Goal: Transaction & Acquisition: Purchase product/service

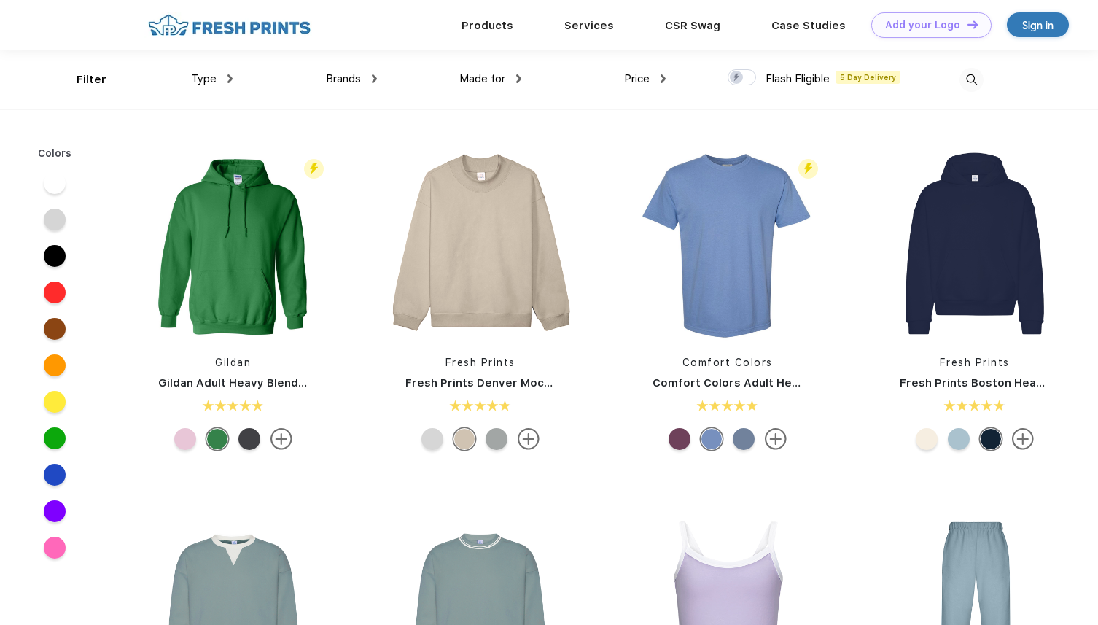
click at [220, 79] on div "Type" at bounding box center [212, 79] width 42 height 17
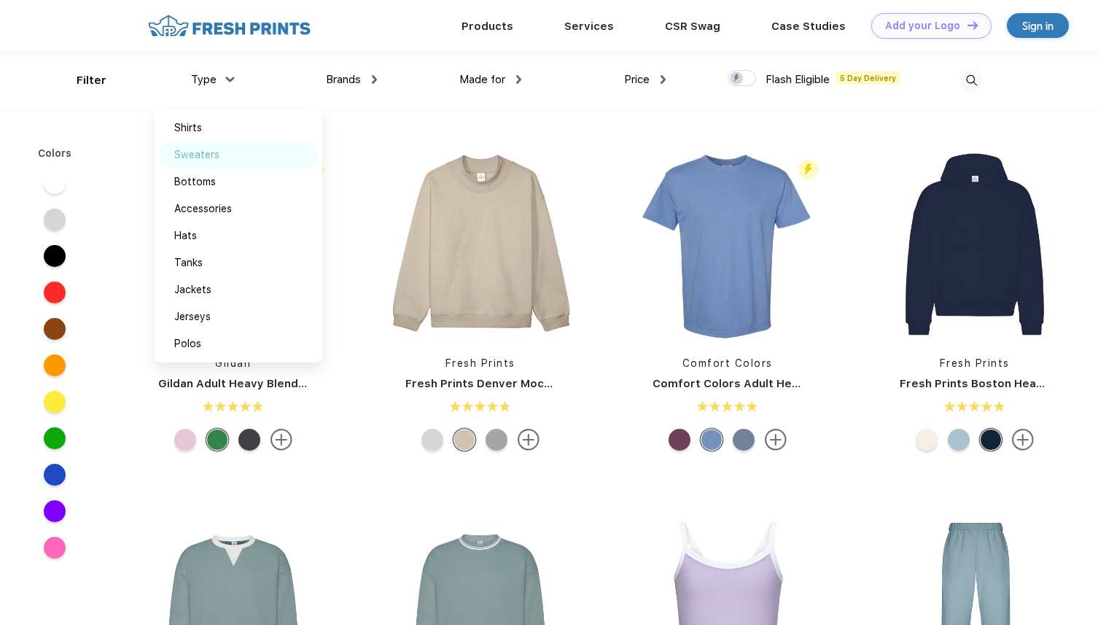
click at [203, 157] on div "Sweaters" at bounding box center [196, 154] width 45 height 15
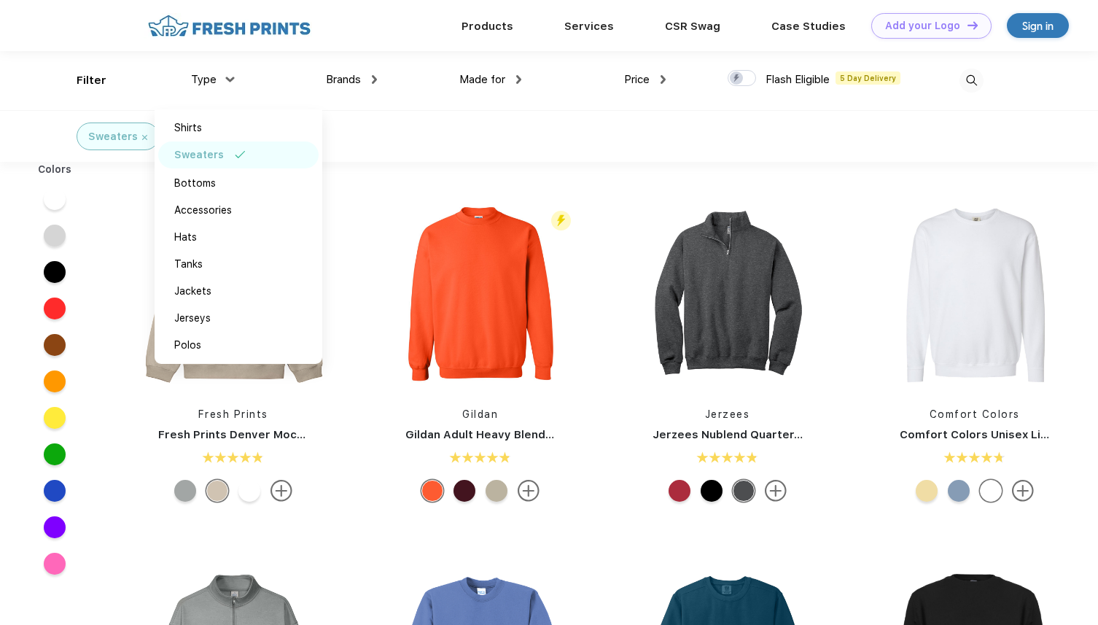
click at [64, 454] on div at bounding box center [55, 454] width 22 height 22
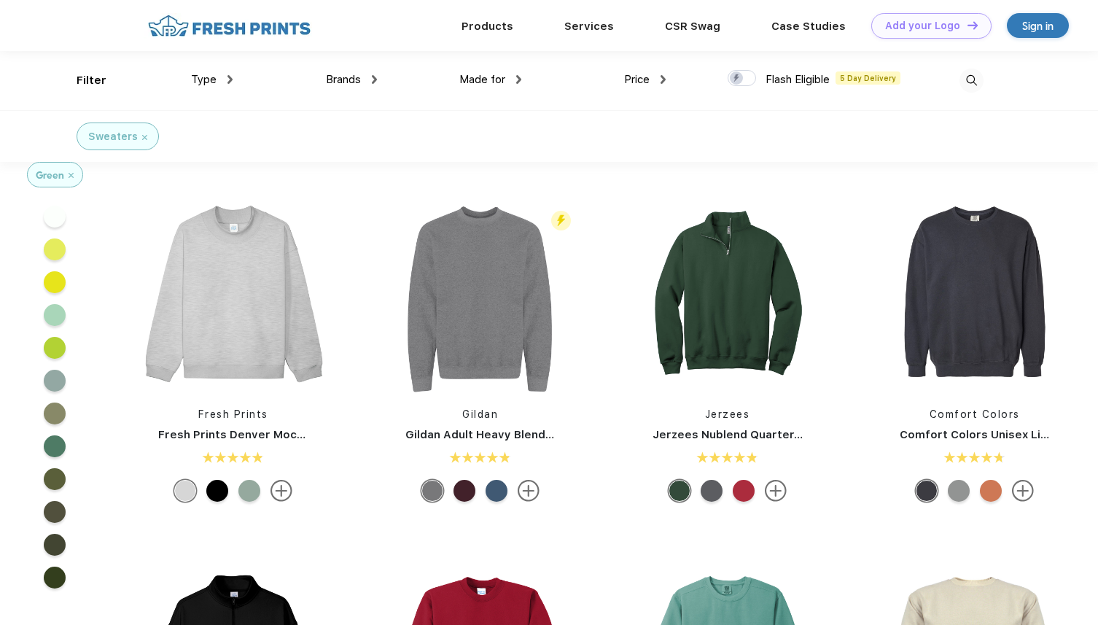
click at [51, 418] on div at bounding box center [55, 414] width 22 height 22
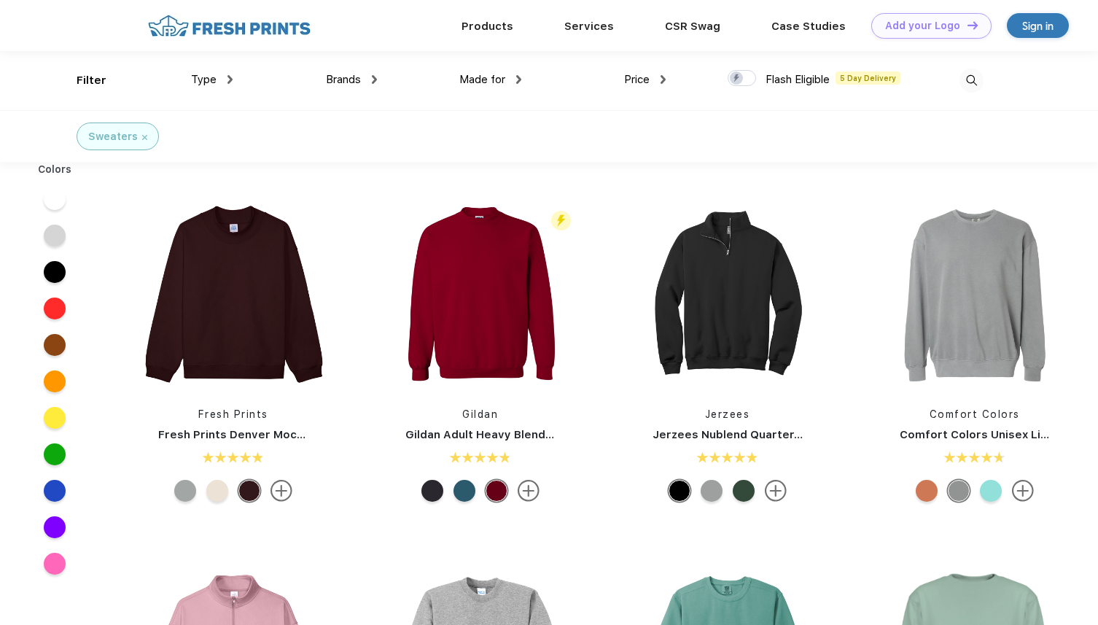
click at [56, 451] on div at bounding box center [55, 454] width 22 height 22
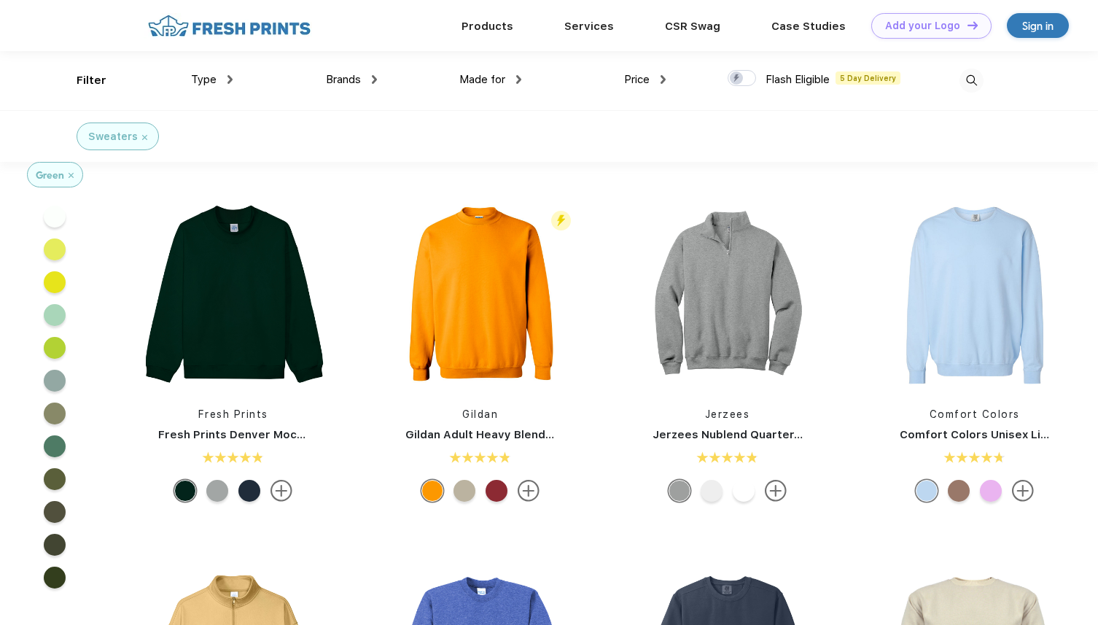
click at [973, 86] on img at bounding box center [972, 81] width 24 height 24
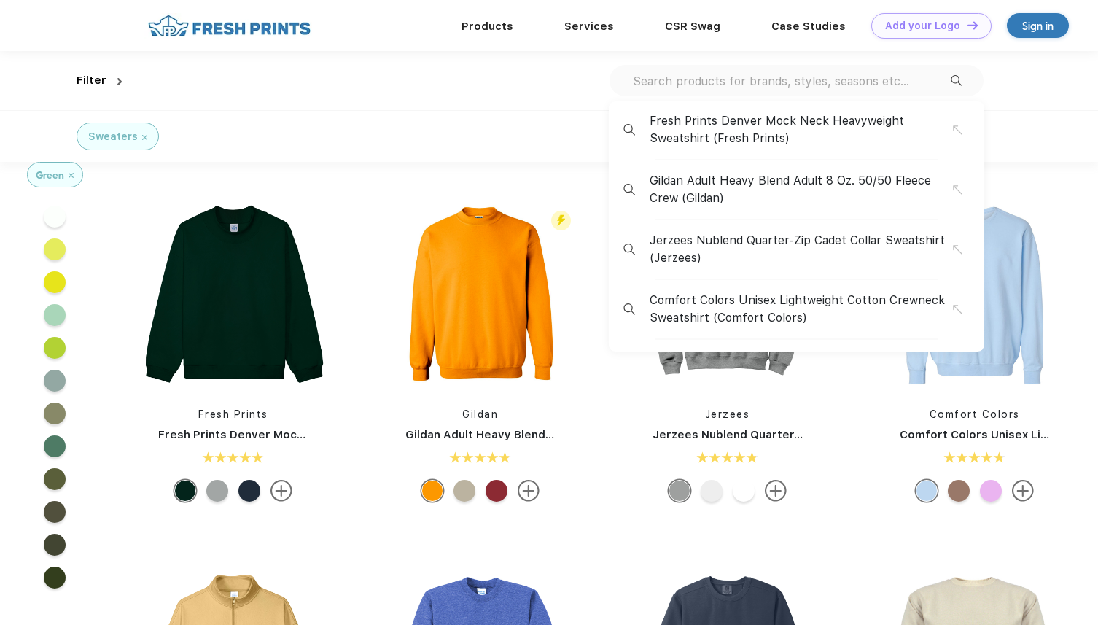
click at [806, 86] on input "text" at bounding box center [791, 81] width 319 height 16
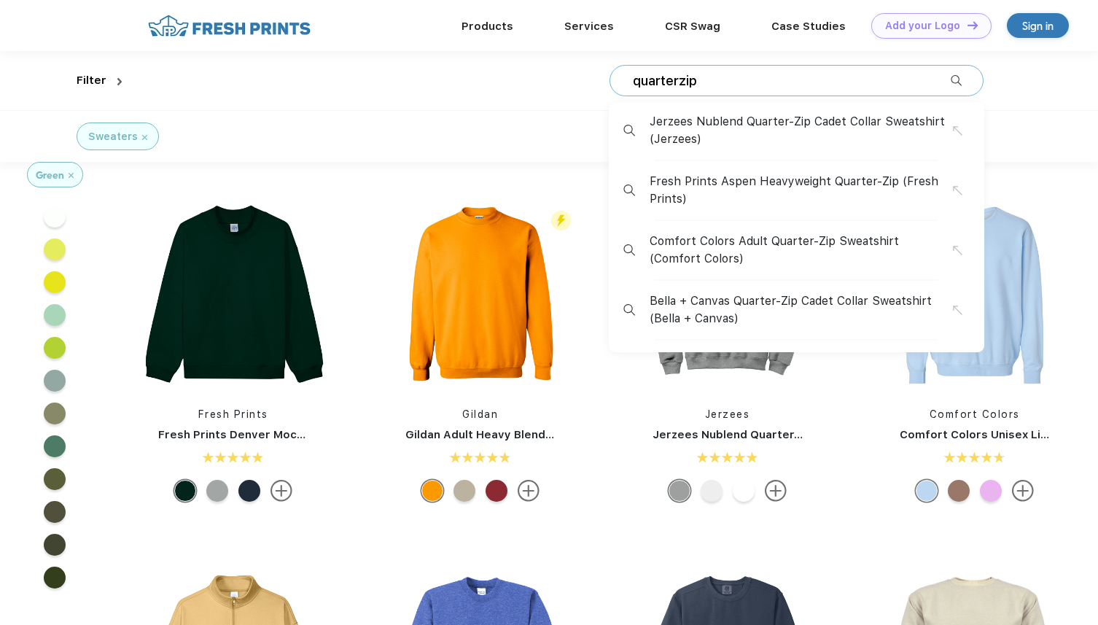
type input "quarterzip"
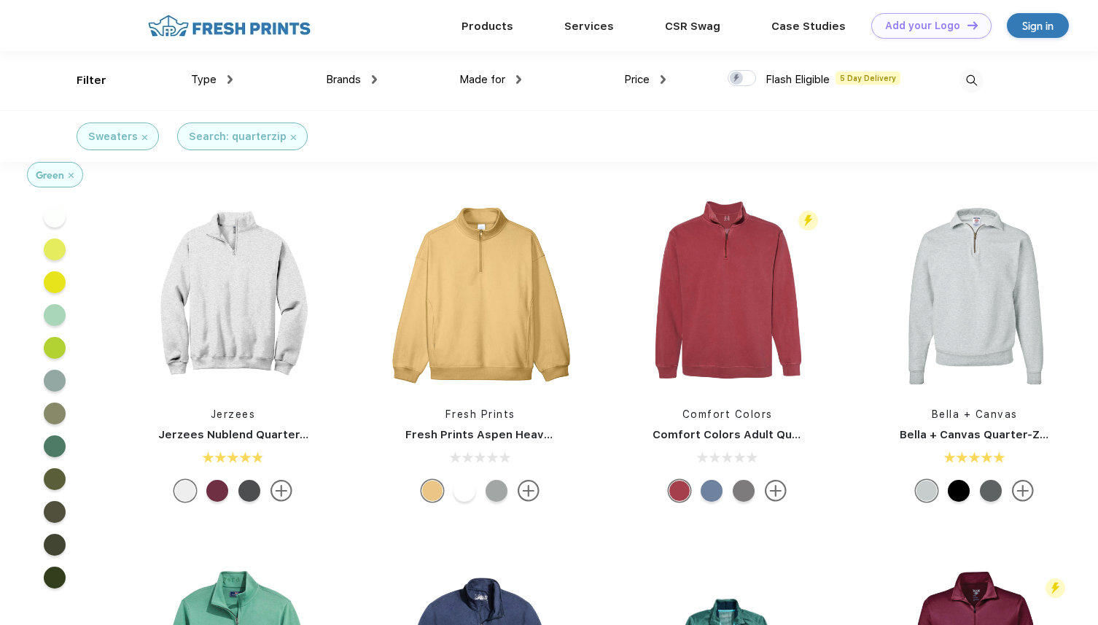
scroll to position [23, 0]
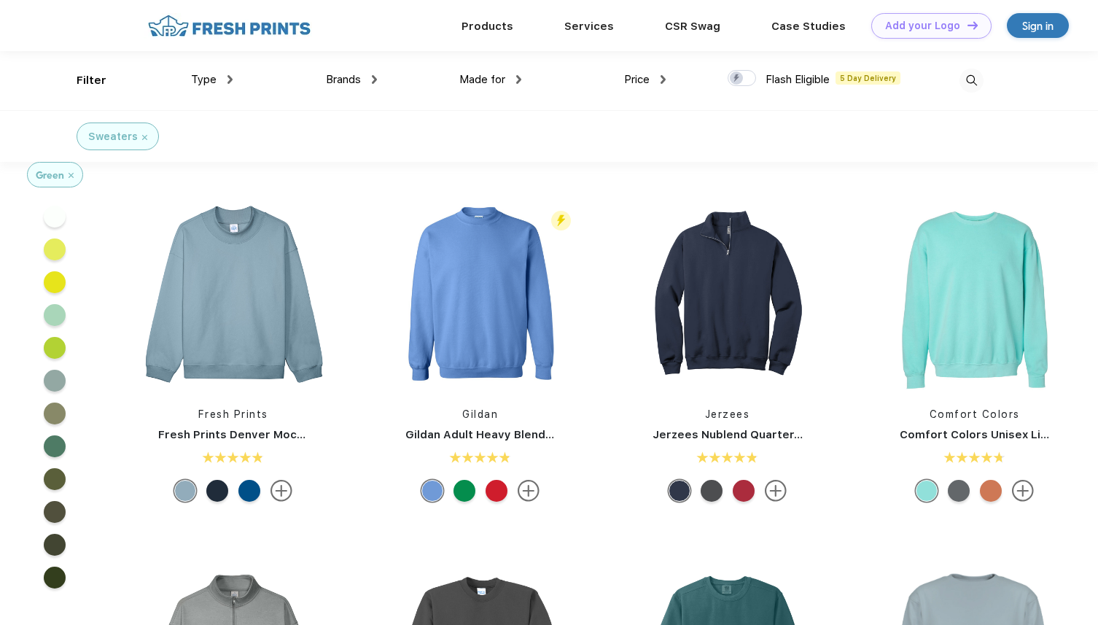
click at [143, 135] on img at bounding box center [144, 137] width 5 height 5
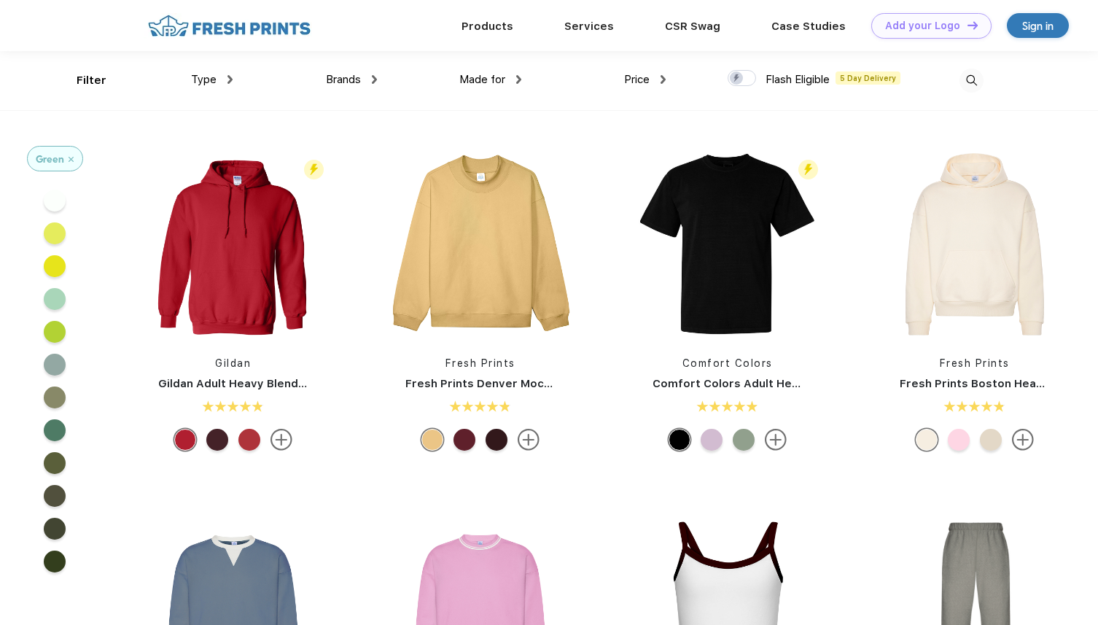
click at [972, 80] on img at bounding box center [972, 81] width 24 height 24
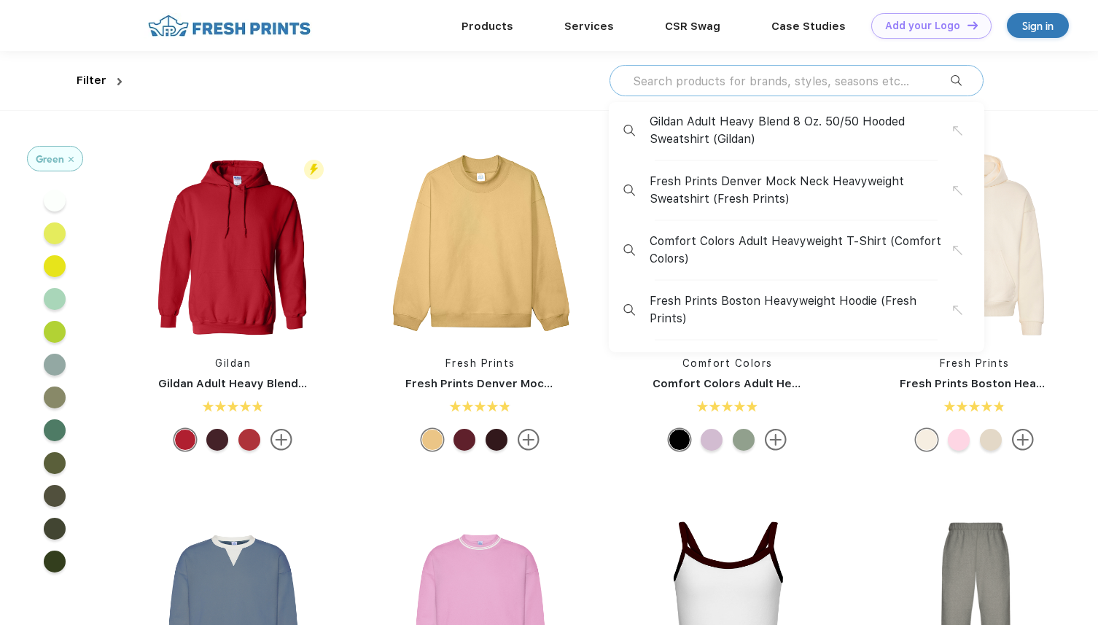
click at [821, 85] on input "text" at bounding box center [791, 81] width 319 height 16
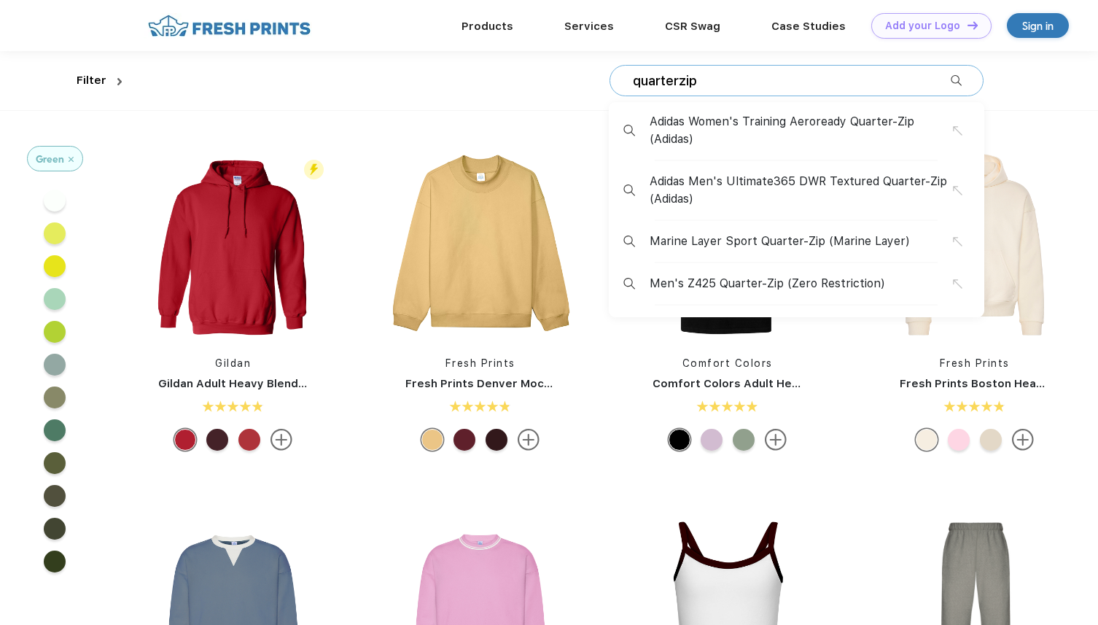
type input "quarterzip"
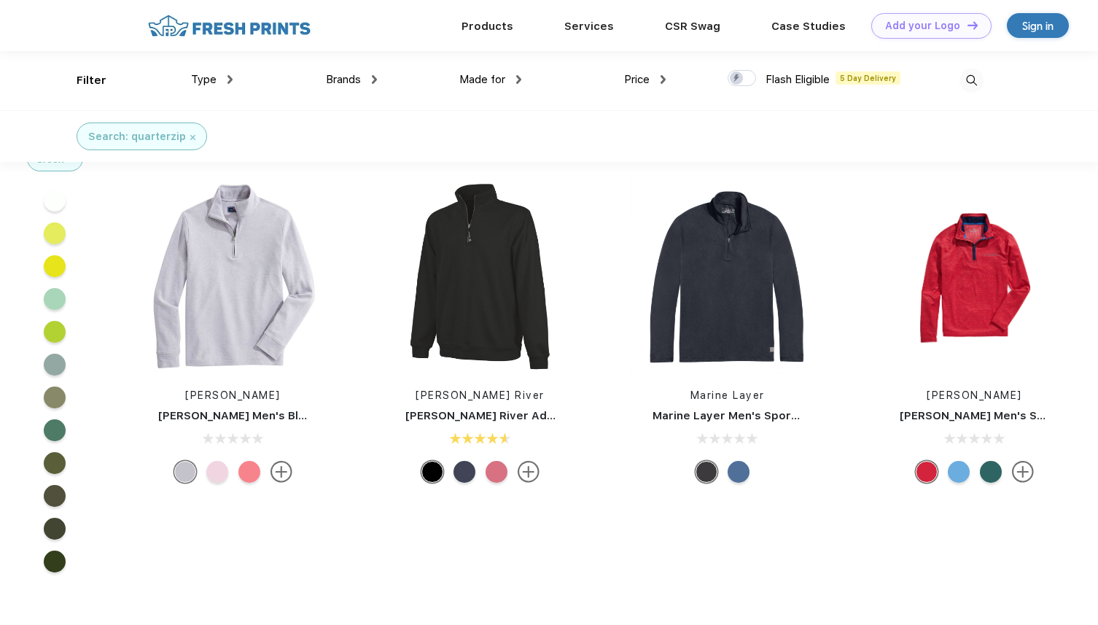
scroll to position [220, 0]
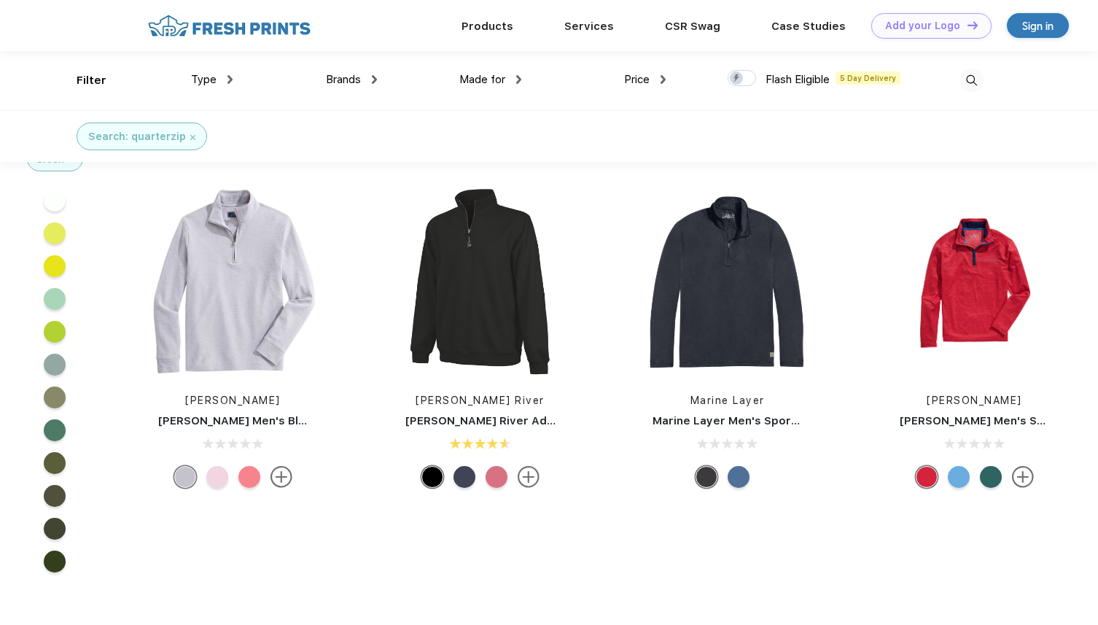
click at [282, 475] on img at bounding box center [282, 477] width 22 height 22
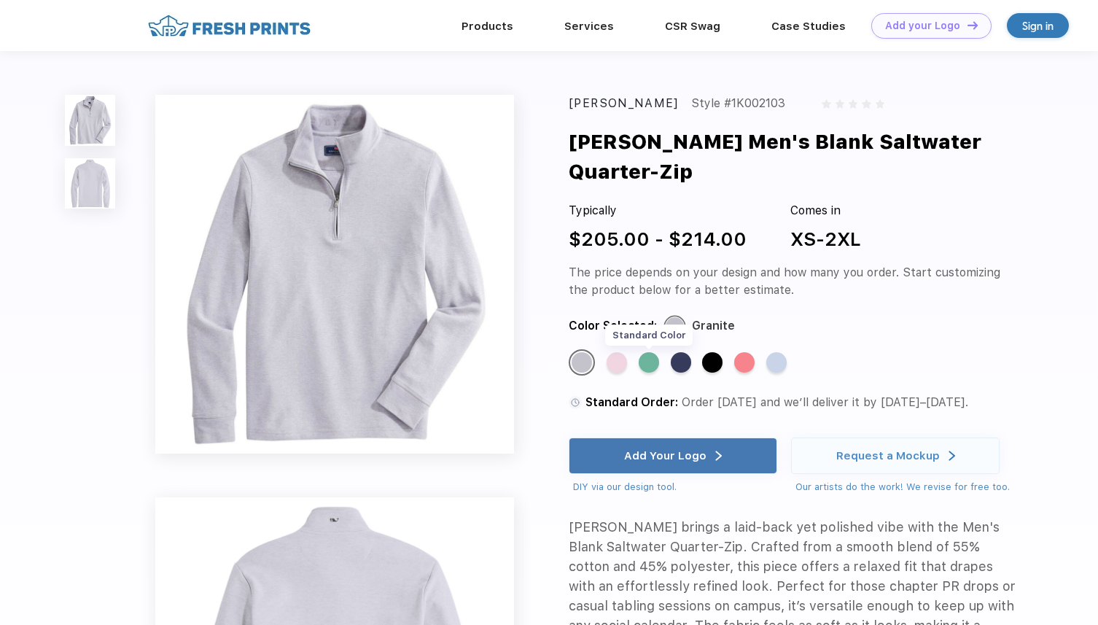
click at [652, 363] on div "Standard Color" at bounding box center [649, 362] width 20 height 20
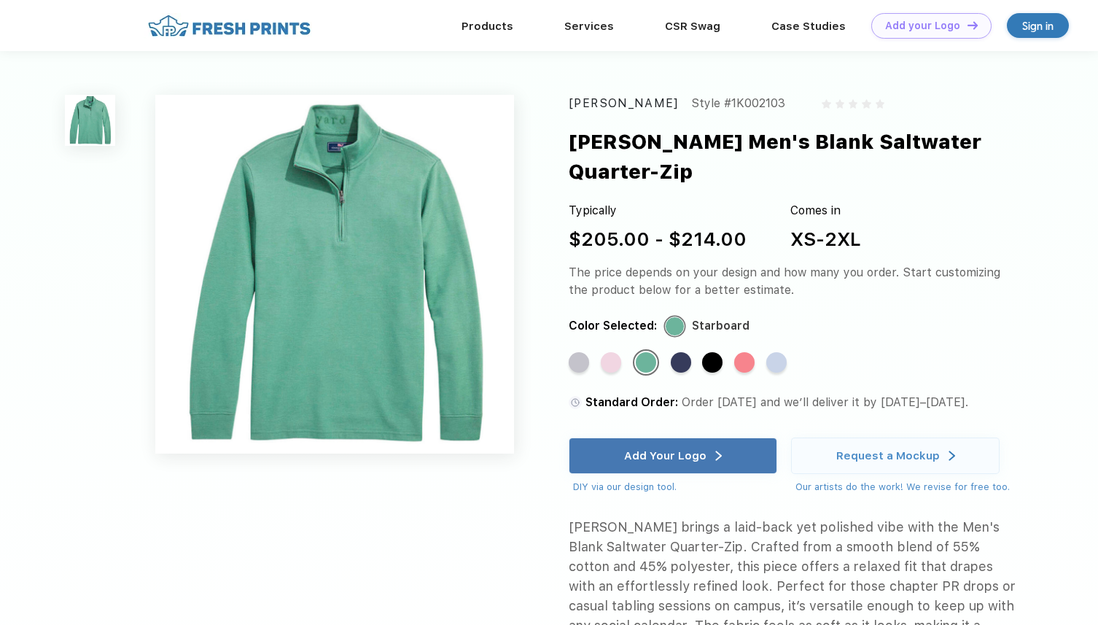
click at [241, 17] on img at bounding box center [229, 26] width 171 height 26
